Goal: Transaction & Acquisition: Purchase product/service

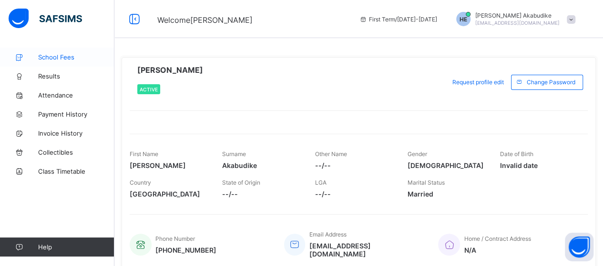
click at [71, 53] on link "School Fees" at bounding box center [57, 57] width 114 height 19
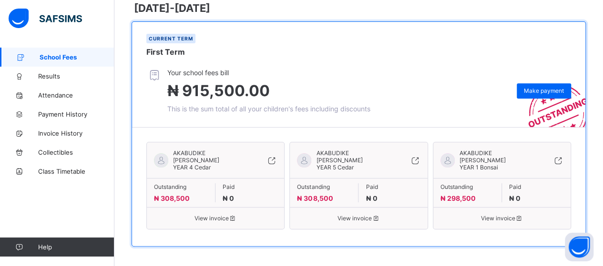
scroll to position [152, 0]
click at [57, 79] on span "Results" at bounding box center [76, 76] width 76 height 8
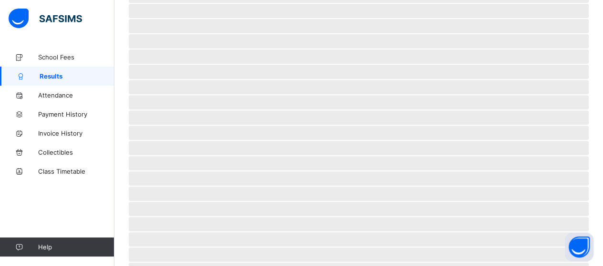
click at [57, 79] on span "Results" at bounding box center [77, 76] width 75 height 8
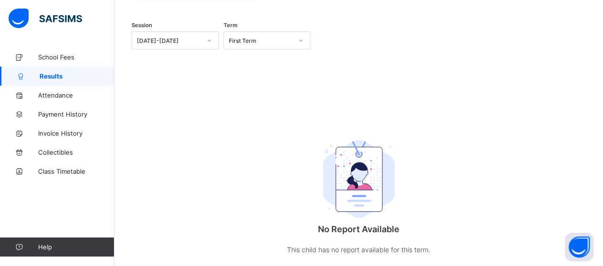
scroll to position [116, 0]
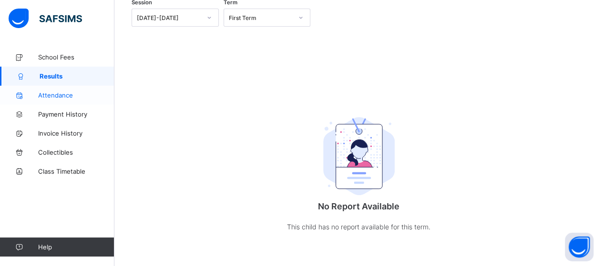
click at [75, 95] on span "Attendance" at bounding box center [76, 95] width 76 height 8
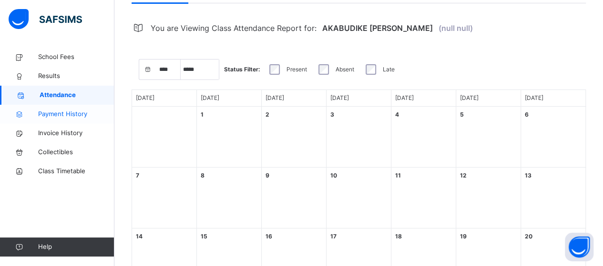
click at [71, 112] on span "Payment History" at bounding box center [76, 115] width 76 height 10
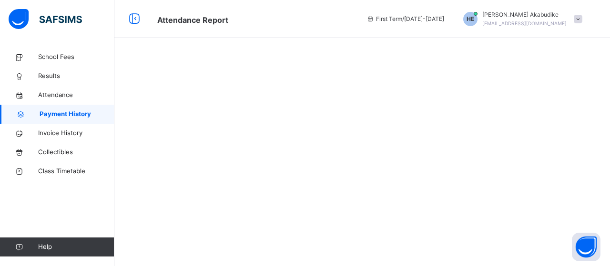
click at [71, 112] on span "Payment History" at bounding box center [77, 115] width 75 height 10
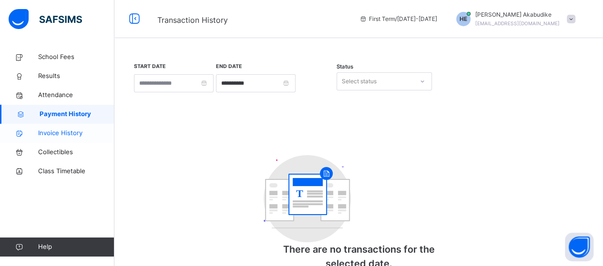
click at [79, 135] on span "Invoice History" at bounding box center [76, 134] width 76 height 10
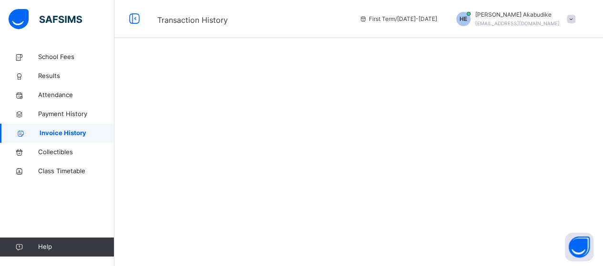
click at [79, 135] on span "Invoice History" at bounding box center [77, 134] width 75 height 10
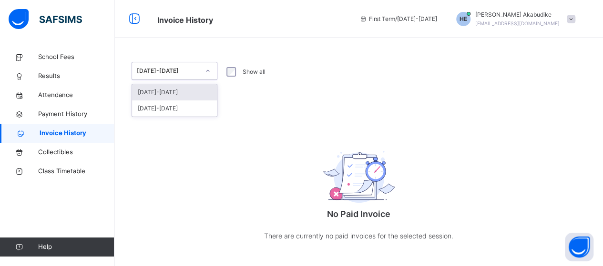
click at [210, 72] on icon at bounding box center [208, 71] width 6 height 10
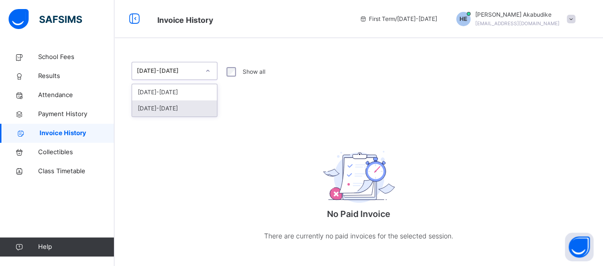
click at [193, 109] on div "[DATE]-[DATE]" at bounding box center [174, 109] width 85 height 16
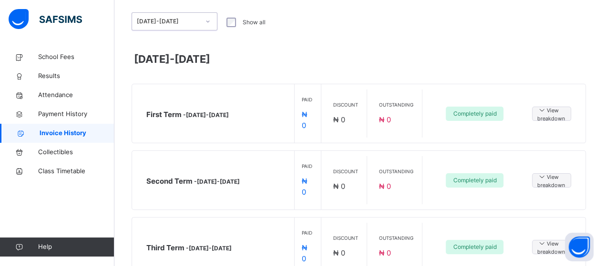
scroll to position [51, 0]
click at [79, 156] on span "Collectibles" at bounding box center [76, 153] width 76 height 10
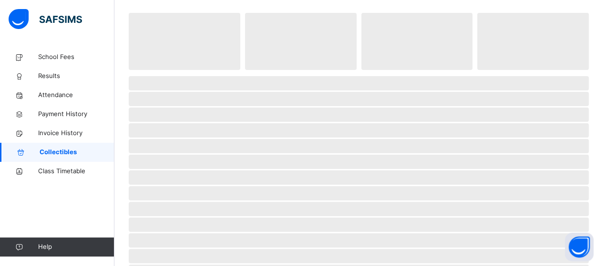
click at [79, 156] on span "Collectibles" at bounding box center [77, 153] width 75 height 10
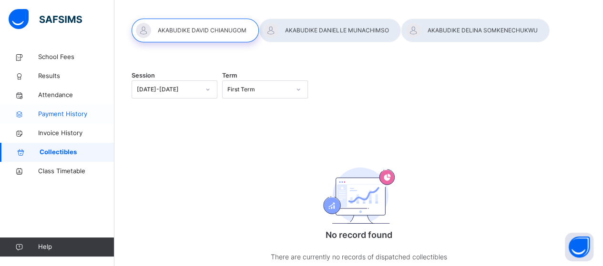
click at [64, 115] on span "Payment History" at bounding box center [76, 115] width 76 height 10
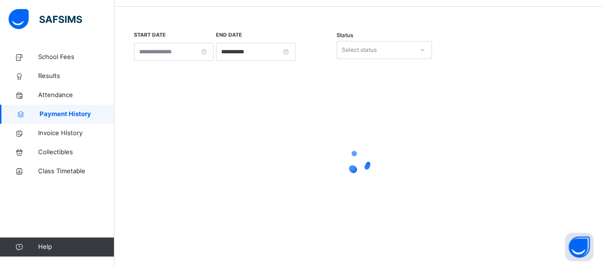
scroll to position [29, 0]
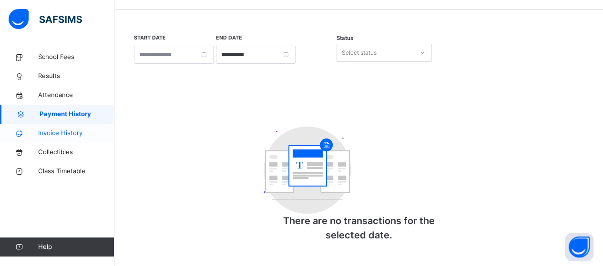
click at [68, 136] on span "Invoice History" at bounding box center [76, 134] width 76 height 10
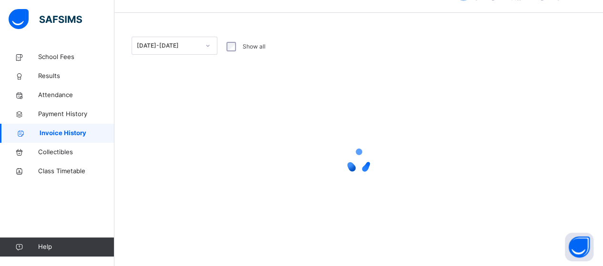
click at [68, 136] on span "Invoice History" at bounding box center [77, 134] width 75 height 10
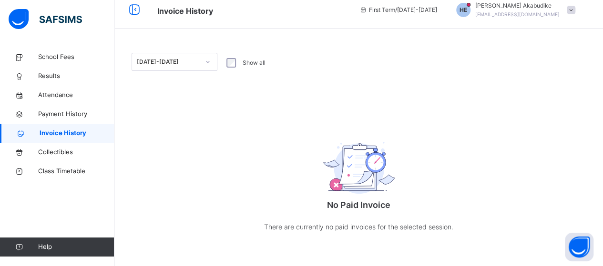
scroll to position [10, 0]
click at [61, 102] on link "Attendance" at bounding box center [57, 95] width 114 height 19
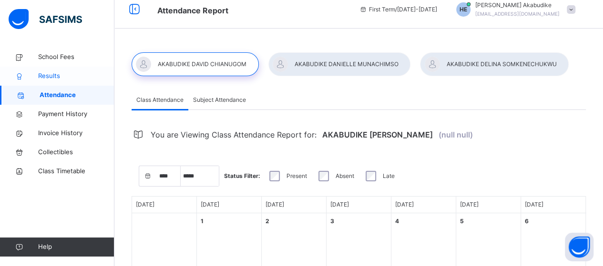
select select "****"
select select "*"
click at [71, 71] on span "Results" at bounding box center [76, 76] width 76 height 10
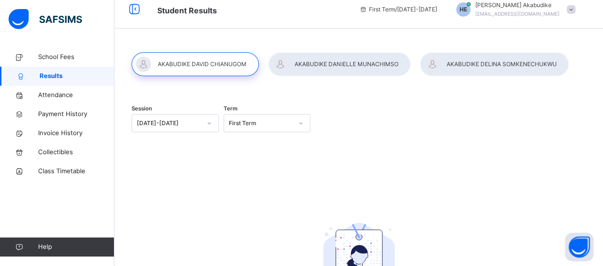
click at [212, 123] on icon at bounding box center [209, 124] width 6 height 10
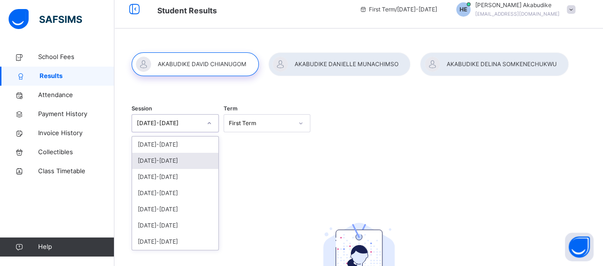
click at [168, 162] on div "[DATE]-[DATE]" at bounding box center [175, 161] width 86 height 16
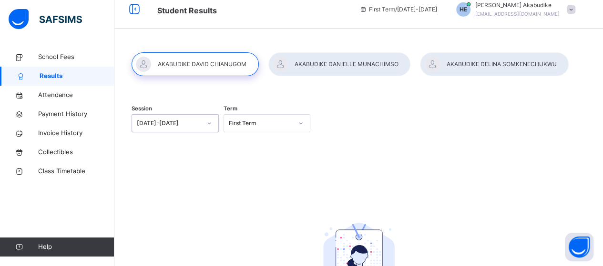
click at [221, 56] on div at bounding box center [195, 64] width 127 height 24
click at [210, 65] on div at bounding box center [195, 64] width 127 height 24
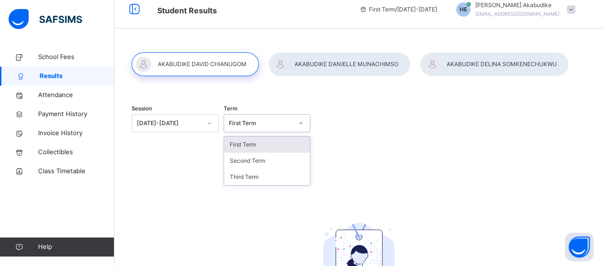
click at [304, 124] on icon at bounding box center [301, 124] width 6 height 10
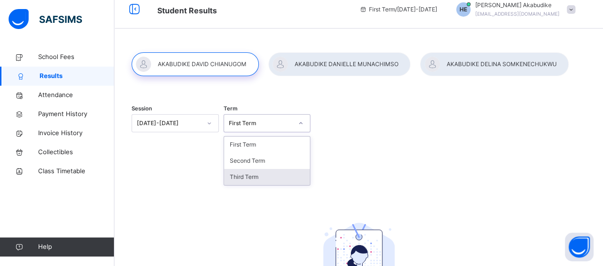
click at [249, 181] on div "Third Term" at bounding box center [267, 177] width 86 height 16
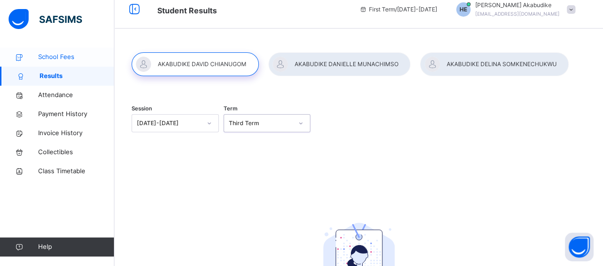
click at [59, 57] on span "School Fees" at bounding box center [76, 57] width 76 height 10
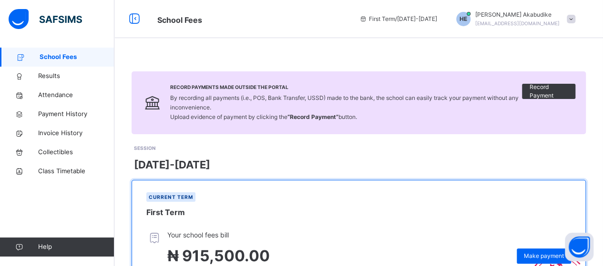
scroll to position [10, 0]
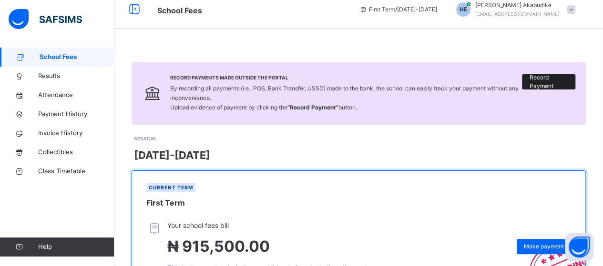
click at [557, 79] on span "Record Payment" at bounding box center [548, 81] width 39 height 17
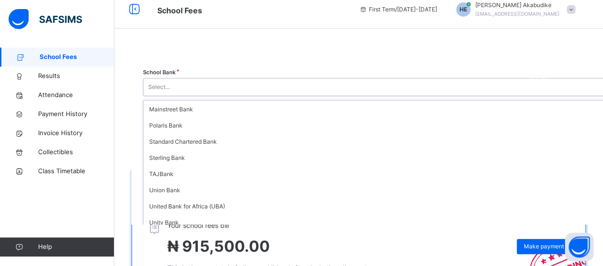
scroll to position [181, 0]
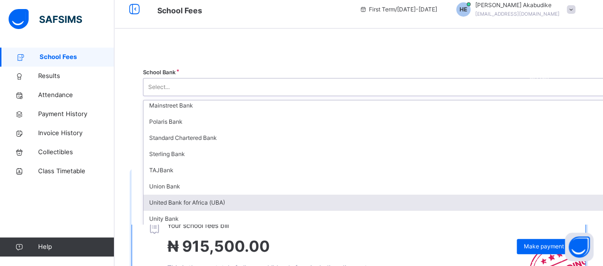
click at [421, 204] on div "United Bank for Africa (UBA)" at bounding box center [432, 203] width 579 height 16
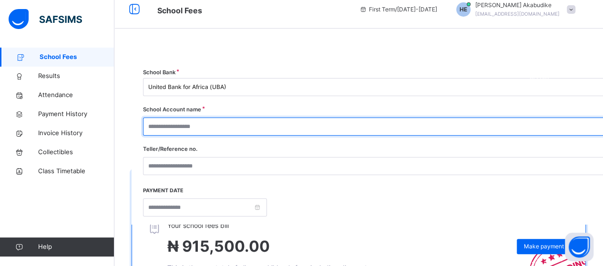
click at [416, 128] on input "text" at bounding box center [430, 127] width 575 height 18
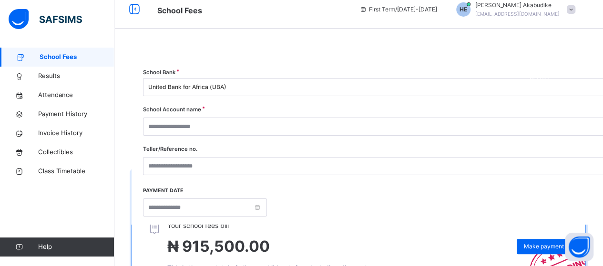
click at [571, 127] on div at bounding box center [430, 127] width 575 height 18
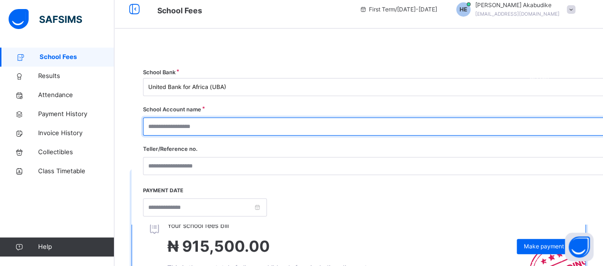
click at [520, 124] on input "text" at bounding box center [430, 127] width 575 height 18
type input "**********"
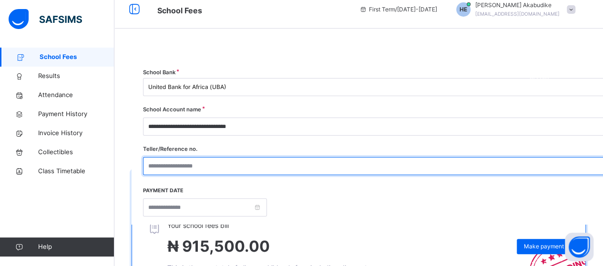
click at [489, 167] on input "text" at bounding box center [430, 166] width 575 height 18
click at [429, 169] on input "text" at bounding box center [430, 166] width 575 height 18
paste input "**********"
type input "**********"
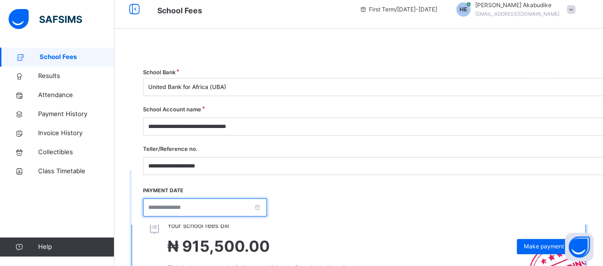
click at [267, 204] on input at bounding box center [205, 208] width 124 height 18
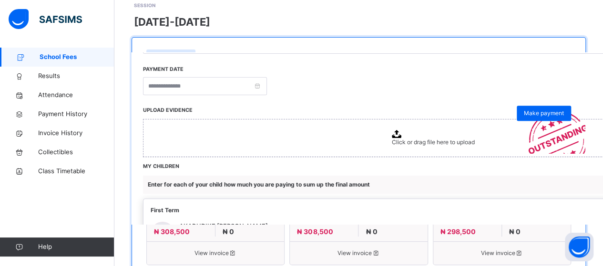
scroll to position [133, 0]
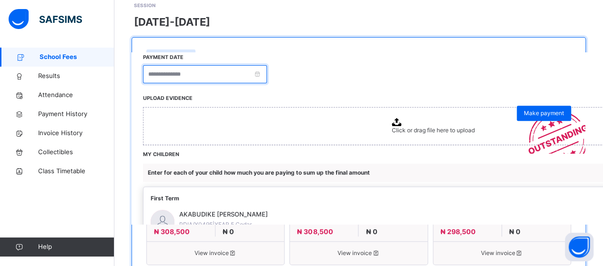
click at [267, 77] on input at bounding box center [205, 74] width 124 height 18
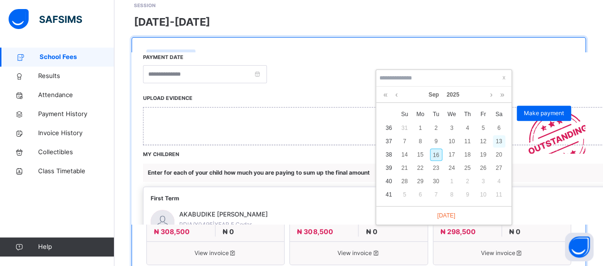
click at [497, 141] on div "13" at bounding box center [499, 141] width 12 height 12
type input "**********"
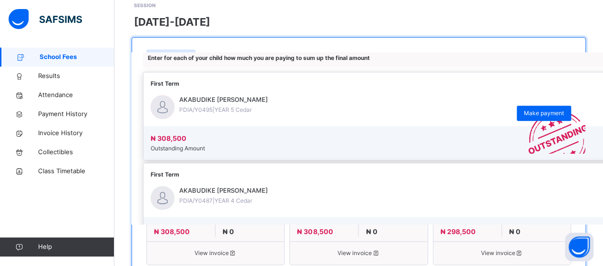
scroll to position [274, 0]
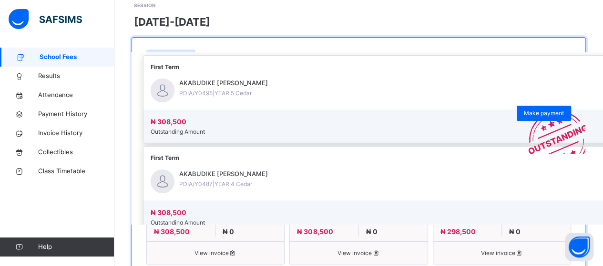
type input "*********"
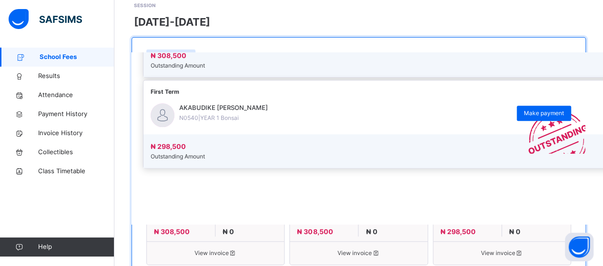
scroll to position [445, 0]
type input "*********"
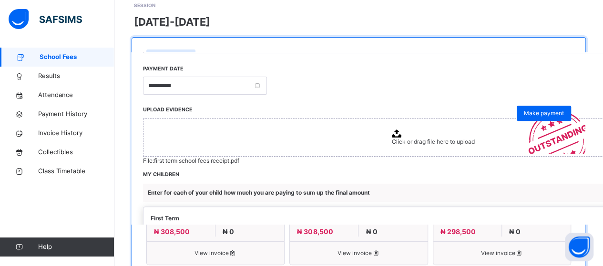
scroll to position [121, 0]
type input "*********"
click at [401, 136] on icon at bounding box center [396, 135] width 10 height 8
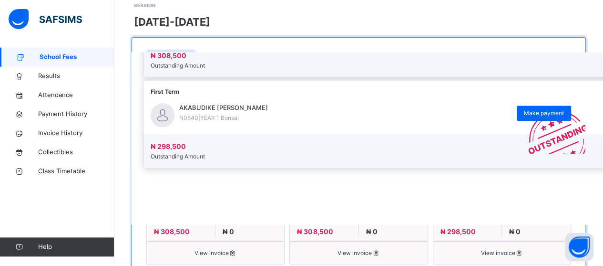
scroll to position [454, 0]
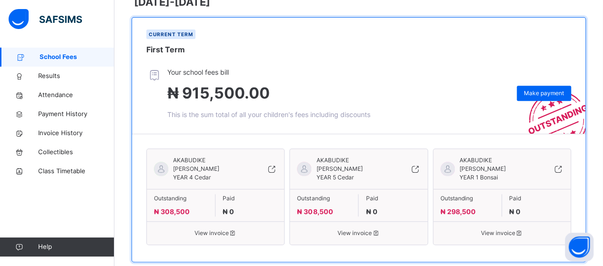
scroll to position [182, 0]
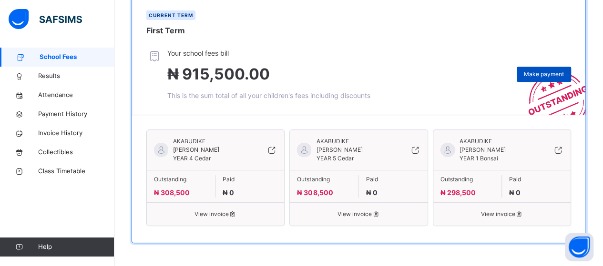
click at [555, 76] on span "Make payment" at bounding box center [544, 74] width 40 height 9
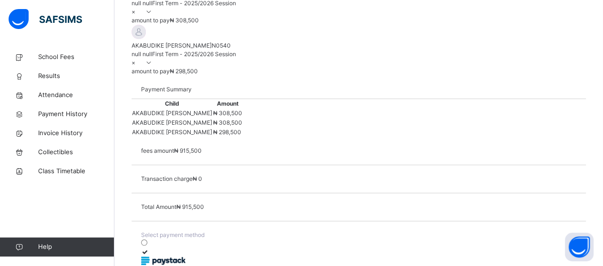
scroll to position [255, 0]
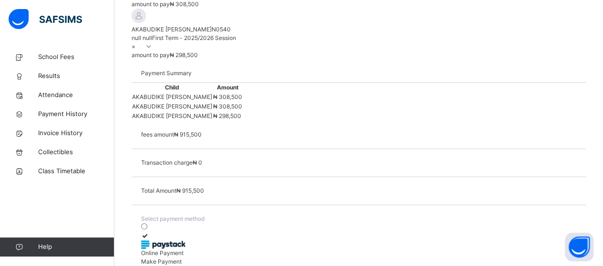
click at [182, 258] on span "Make Payment" at bounding box center [161, 261] width 41 height 7
click at [149, 233] on icon at bounding box center [145, 236] width 8 height 7
click at [141, 258] on span at bounding box center [141, 258] width 0 height 0
click at [182, 258] on span "Make Payment" at bounding box center [161, 261] width 41 height 7
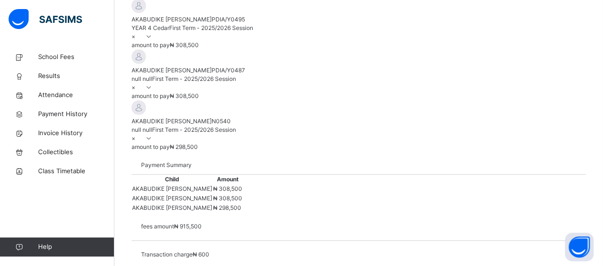
scroll to position [172, 0]
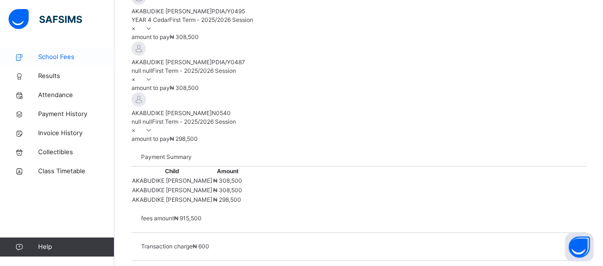
click at [51, 53] on span "School Fees" at bounding box center [76, 57] width 76 height 10
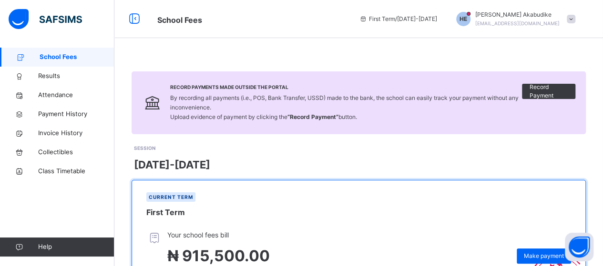
scroll to position [172, 0]
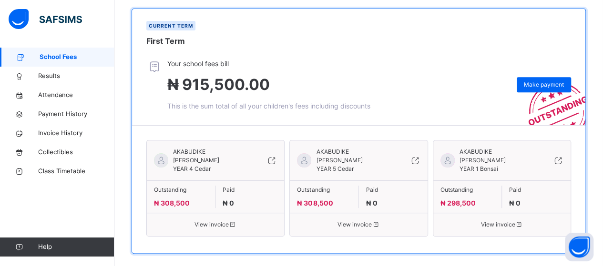
click at [207, 161] on span "AKABUDIKE [PERSON_NAME]" at bounding box center [213, 156] width 80 height 17
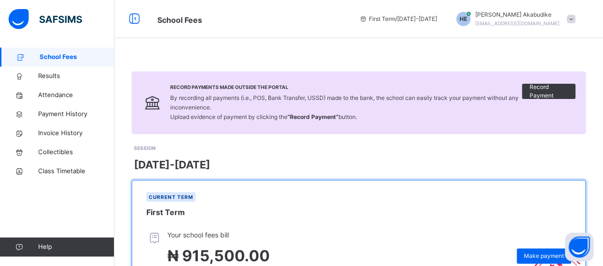
scroll to position [172, 0]
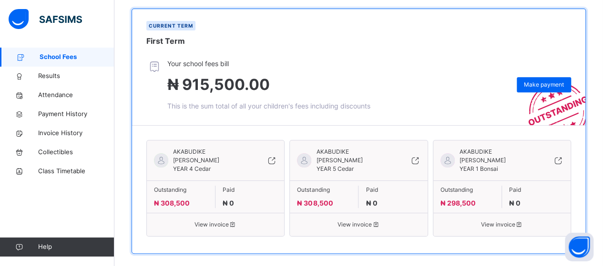
click at [509, 184] on div "Outstanding ₦ 298,500 Paid ₦ 0" at bounding box center [501, 197] width 137 height 32
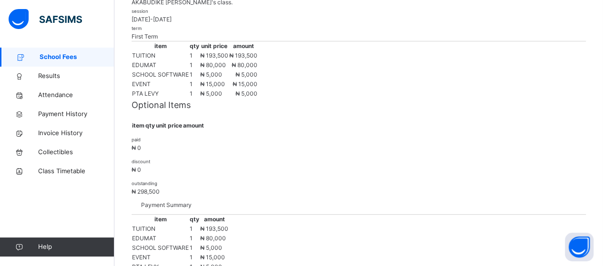
scroll to position [326, 0]
